Goal: Information Seeking & Learning: Check status

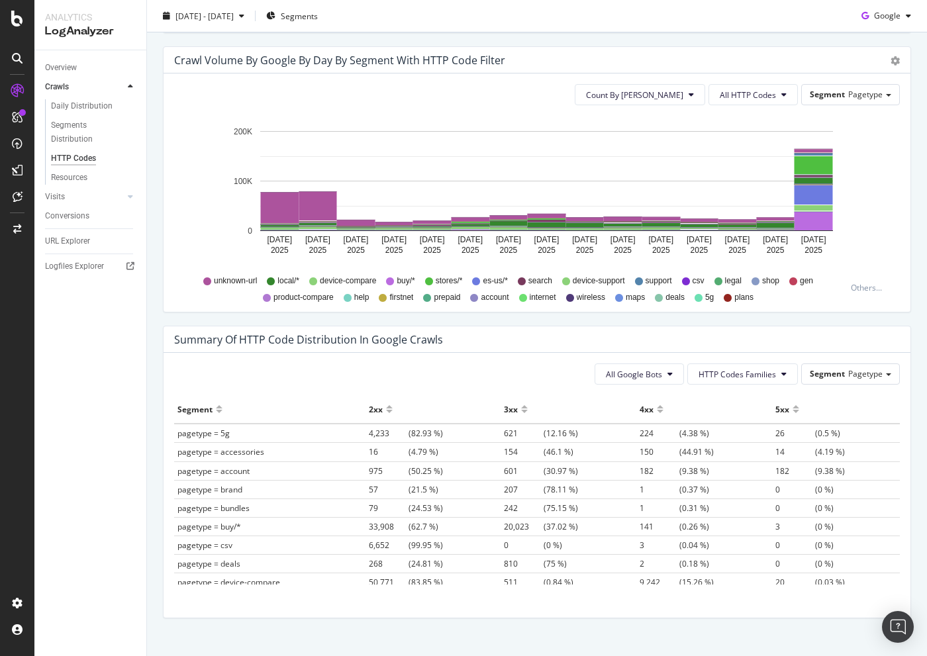
scroll to position [690, 0]
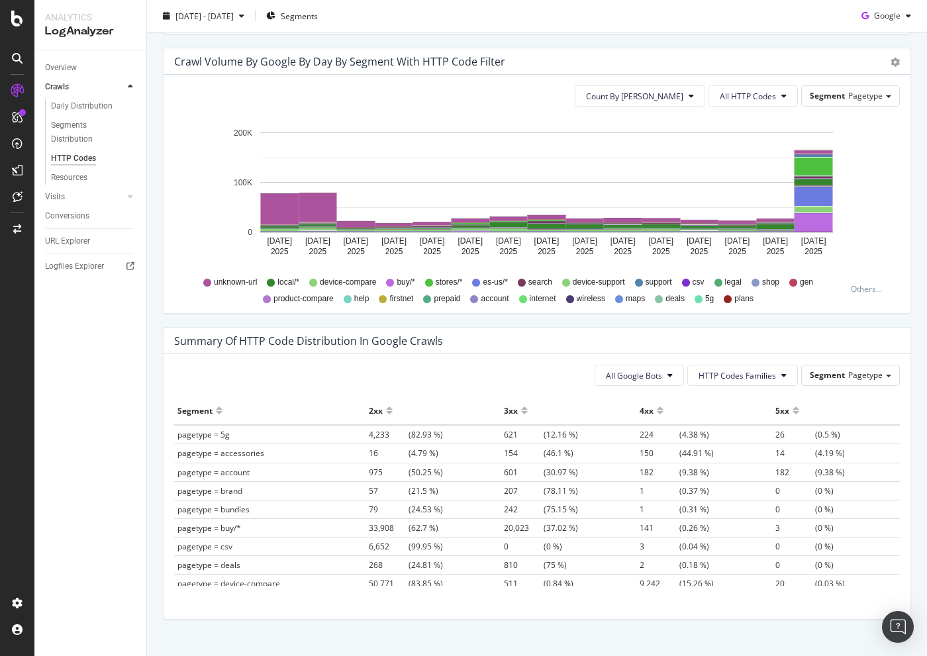
click at [507, 411] on div "3xx" at bounding box center [511, 410] width 14 height 21
click at [521, 411] on div at bounding box center [524, 416] width 7 height 10
click at [517, 406] on div "3xx" at bounding box center [568, 410] width 129 height 21
click at [521, 406] on div at bounding box center [524, 405] width 7 height 10
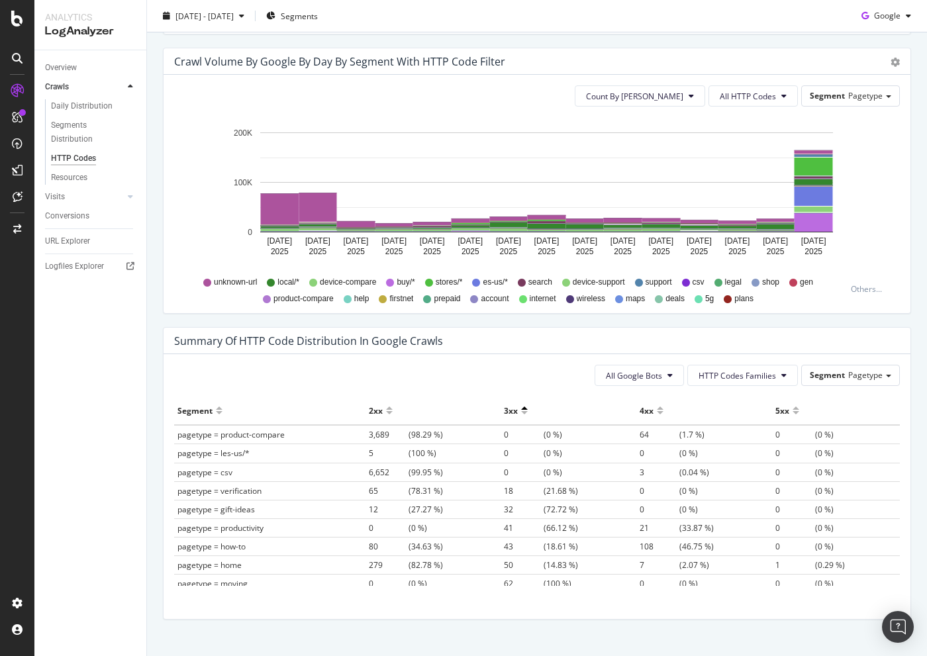
click at [521, 413] on div at bounding box center [524, 416] width 7 height 10
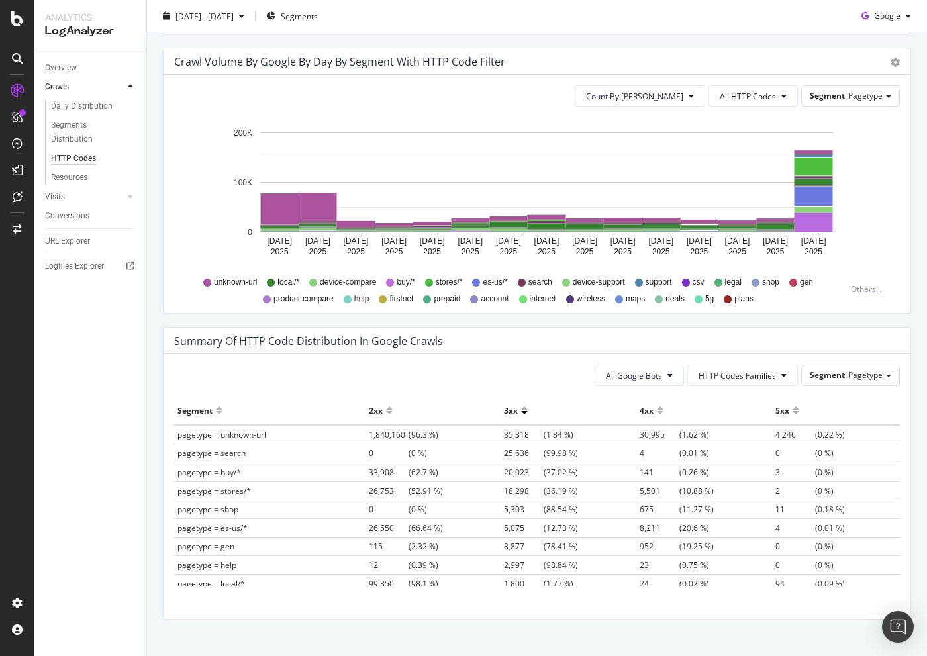
click at [386, 413] on div at bounding box center [389, 416] width 7 height 10
click at [657, 413] on div at bounding box center [660, 416] width 7 height 10
click at [657, 407] on div at bounding box center [660, 405] width 7 height 10
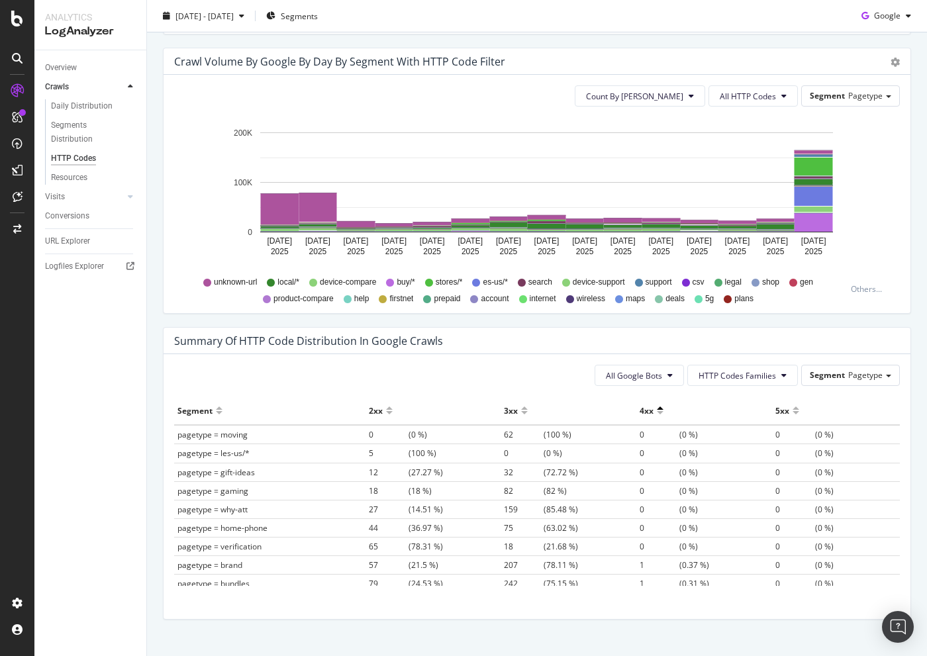
click at [657, 414] on div at bounding box center [660, 416] width 7 height 10
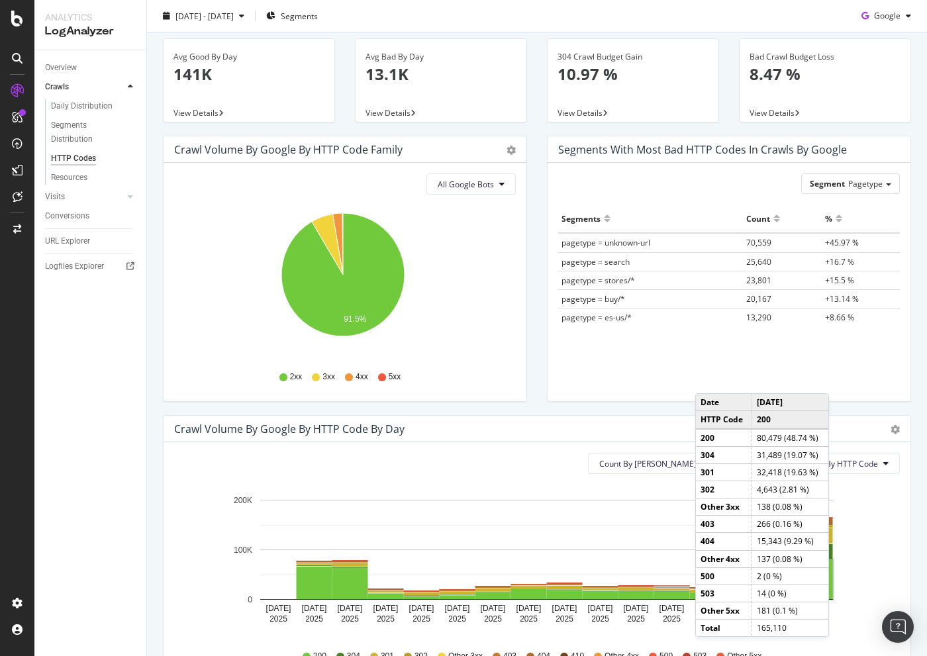
scroll to position [35, 0]
